Goal: Use online tool/utility

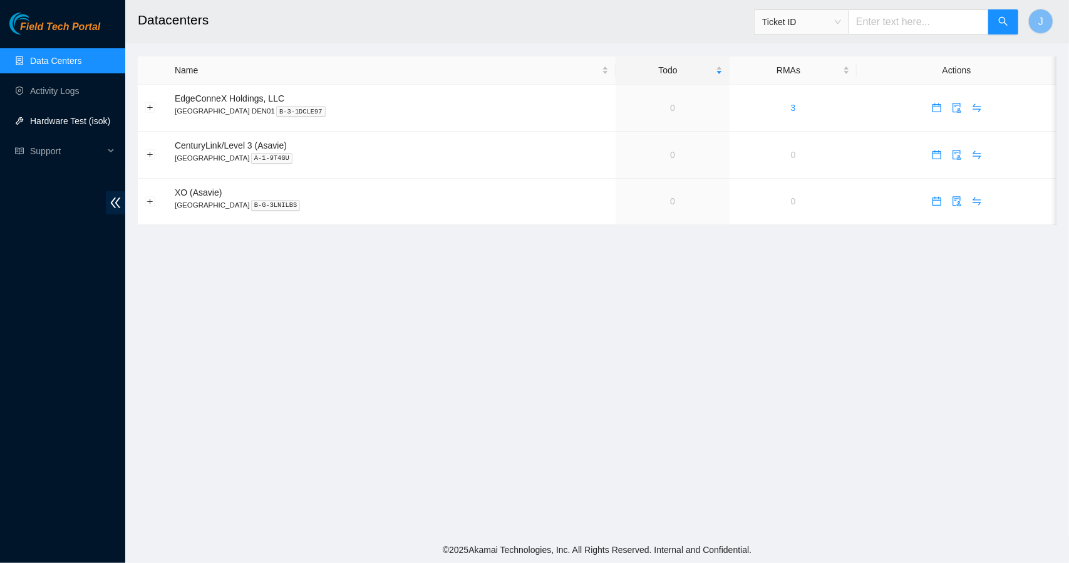
click at [90, 120] on link "Hardware Test (isok)" at bounding box center [70, 121] width 80 height 10
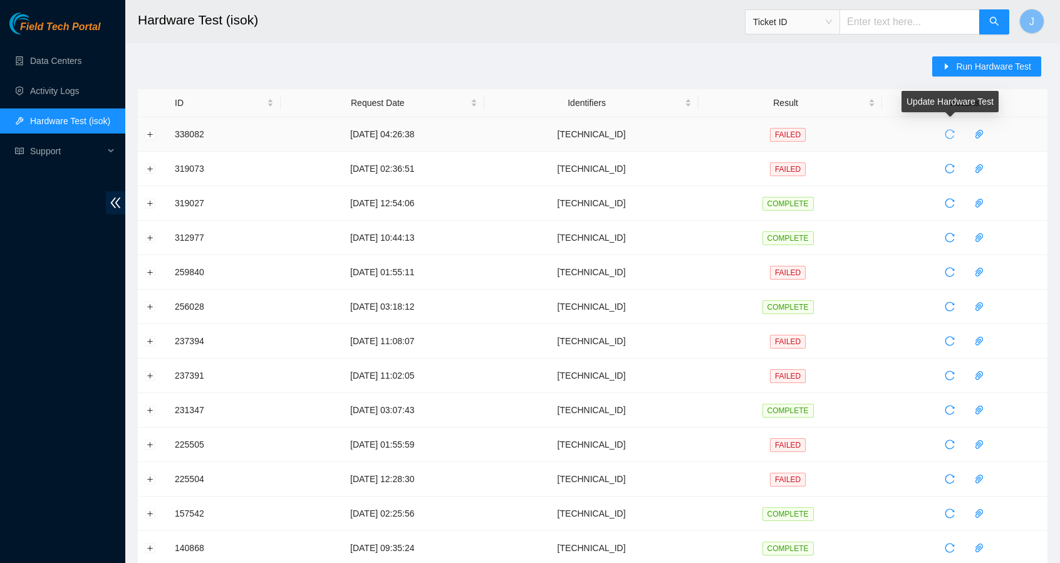
click at [947, 136] on icon "reload" at bounding box center [950, 134] width 10 height 10
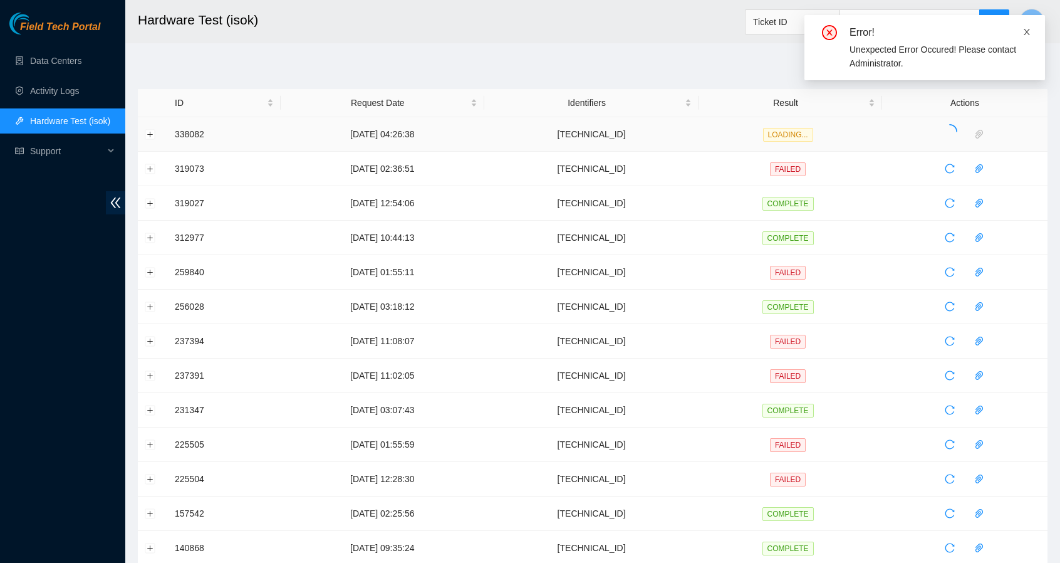
click at [1024, 30] on icon "close" at bounding box center [1026, 32] width 9 height 9
